Goal: Task Accomplishment & Management: Manage account settings

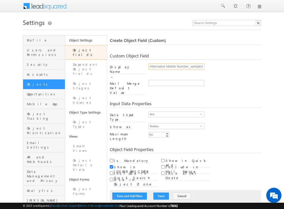
scroll to position [0, 2]
type input "Alternative Mobile Number_sample37"
click at [174, 112] on span "Text" at bounding box center [174, 115] width 51 height 6
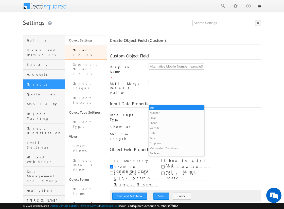
click at [174, 123] on li "Phone" at bounding box center [176, 123] width 55 height 5
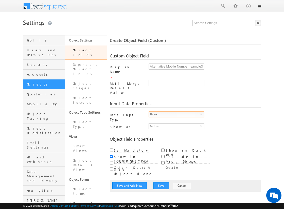
click at [174, 124] on span "Textbox" at bounding box center [174, 127] width 51 height 6
click at [176, 121] on li "Phone Control" at bounding box center [176, 121] width 55 height 5
checkbox input "true"
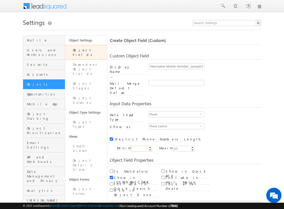
type input "10"
click at [130, 203] on button "Save and Add New" at bounding box center [129, 206] width 34 height 7
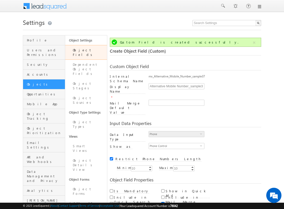
scroll to position [38, 0]
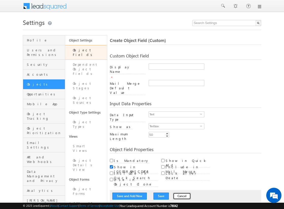
click at [176, 193] on button "Cancel" at bounding box center [182, 196] width 18 height 7
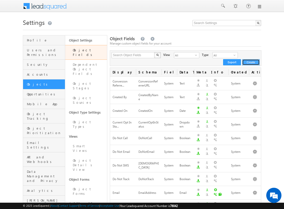
click at [251, 62] on button "Create" at bounding box center [250, 62] width 17 height 6
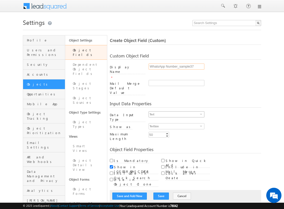
type input "WhatsApp Number_sample37"
click at [174, 112] on span "Text" at bounding box center [174, 115] width 51 height 6
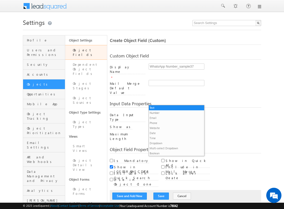
click at [174, 123] on li "Phone" at bounding box center [176, 123] width 55 height 5
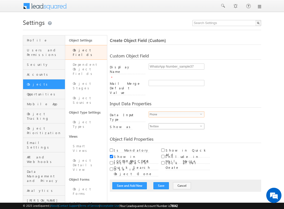
click at [174, 124] on span "Textbox" at bounding box center [174, 127] width 51 height 6
click at [176, 121] on li "Phone Control" at bounding box center [176, 121] width 55 height 5
checkbox input "true"
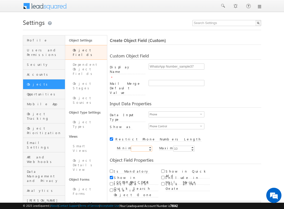
type input "10"
click at [130, 203] on button "Save and Add New" at bounding box center [129, 206] width 34 height 7
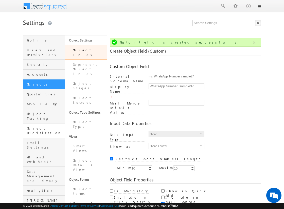
scroll to position [38, 0]
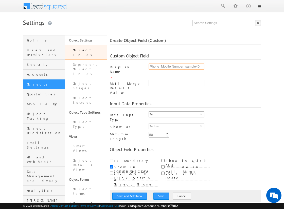
type input "Phone_Mobile Number_sample40"
click at [174, 112] on span "Text" at bounding box center [174, 115] width 51 height 6
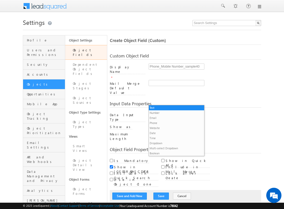
click at [174, 123] on li "Phone" at bounding box center [176, 123] width 55 height 5
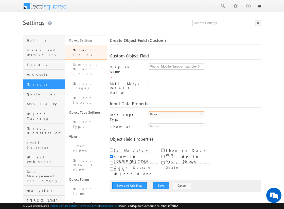
click at [174, 124] on span "Textbox" at bounding box center [174, 127] width 51 height 6
click at [176, 121] on li "Phone Control" at bounding box center [176, 121] width 55 height 5
checkbox input "true"
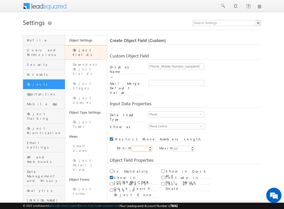
type input "10"
click at [111, 170] on input "Is Mandatory" at bounding box center [111, 171] width 3 height 3
checkbox input "true"
click at [130, 203] on button "Save and Add New" at bounding box center [129, 206] width 34 height 7
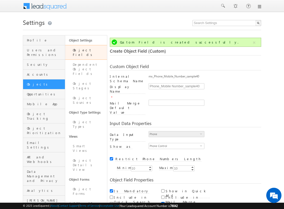
scroll to position [38, 0]
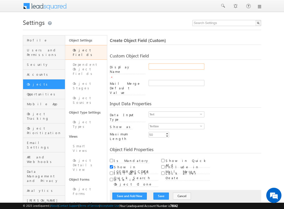
type input "Alternative Mobile Number_sample40"
